Goal: Register for event/course

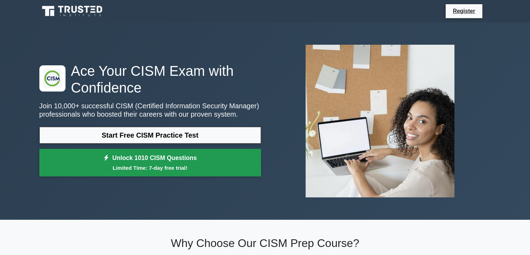
click at [213, 165] on small "Limited Time: 7-day free trial!" at bounding box center [150, 168] width 204 height 8
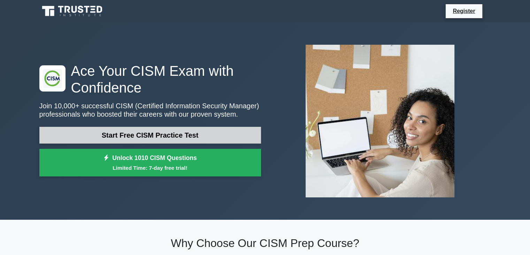
click at [194, 136] on link "Start Free CISM Practice Test" at bounding box center [150, 135] width 222 height 17
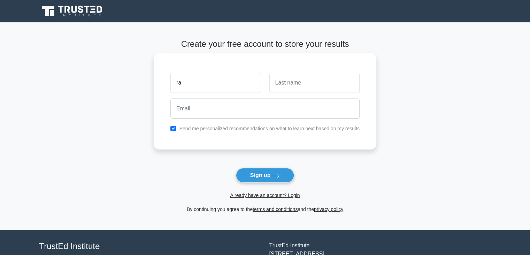
type input "RAJ"
click at [293, 88] on input "text" at bounding box center [315, 83] width 90 height 20
click at [206, 86] on input "RAJ" at bounding box center [216, 83] width 90 height 20
drag, startPoint x: 172, startPoint y: 86, endPoint x: 153, endPoint y: 86, distance: 19.2
click at [153, 86] on main "Create your free account to store your results RAJ Send me personalized recomme…" at bounding box center [265, 125] width 530 height 207
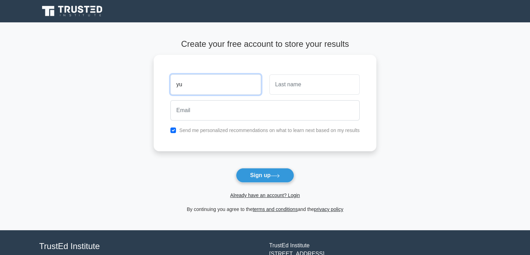
type input "y"
type input "Unique Quality"
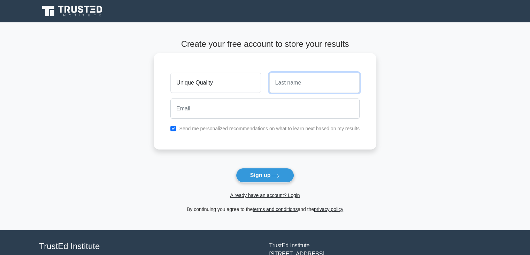
click at [306, 85] on input "text" at bounding box center [315, 83] width 90 height 20
type input "Training Services"
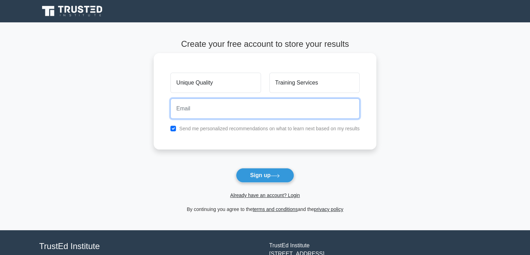
click at [221, 111] on input "email" at bounding box center [265, 108] width 189 height 20
type input "help@uniquequalitytraining.com"
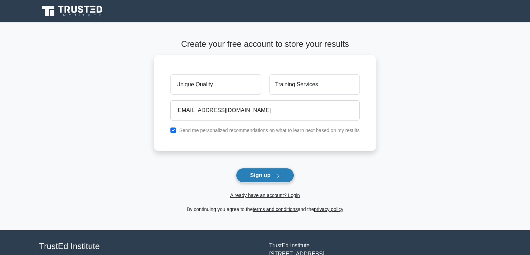
click at [260, 177] on button "Sign up" at bounding box center [265, 175] width 59 height 15
